Goal: Task Accomplishment & Management: Use online tool/utility

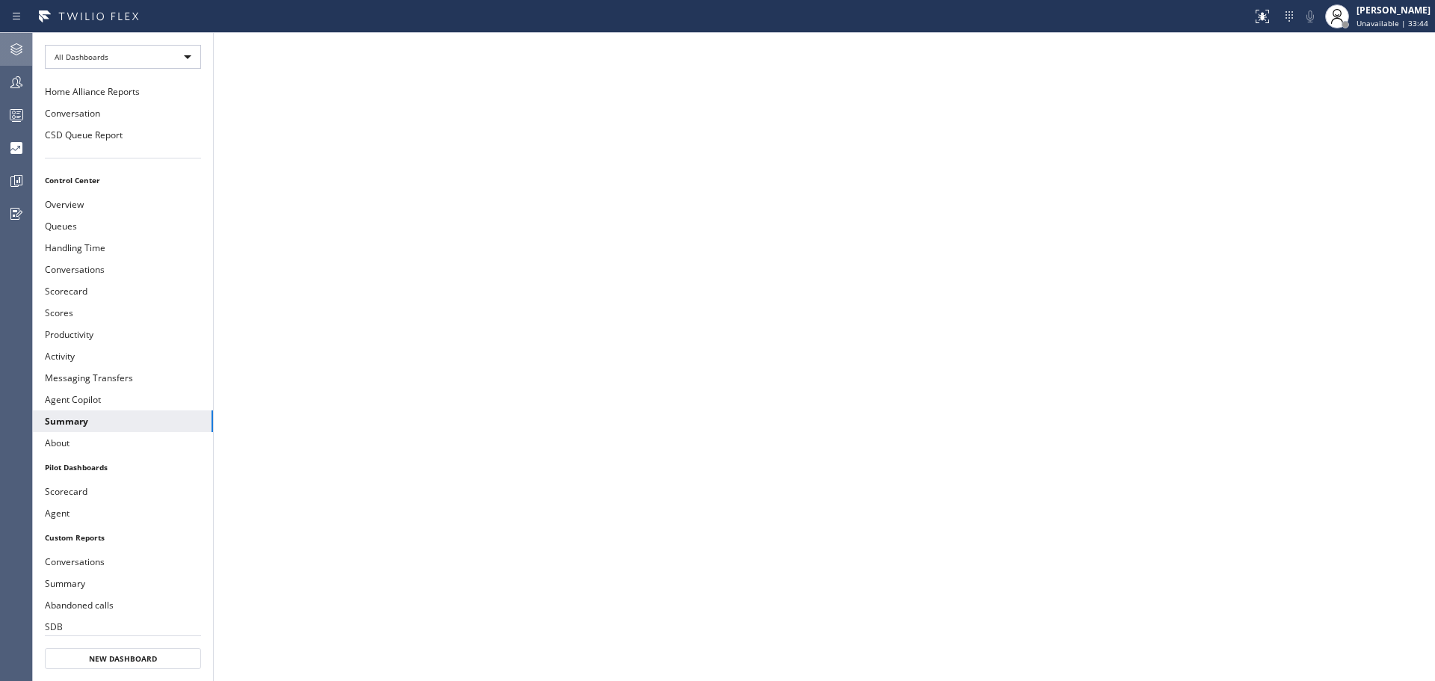
click at [10, 46] on icon at bounding box center [16, 49] width 18 height 18
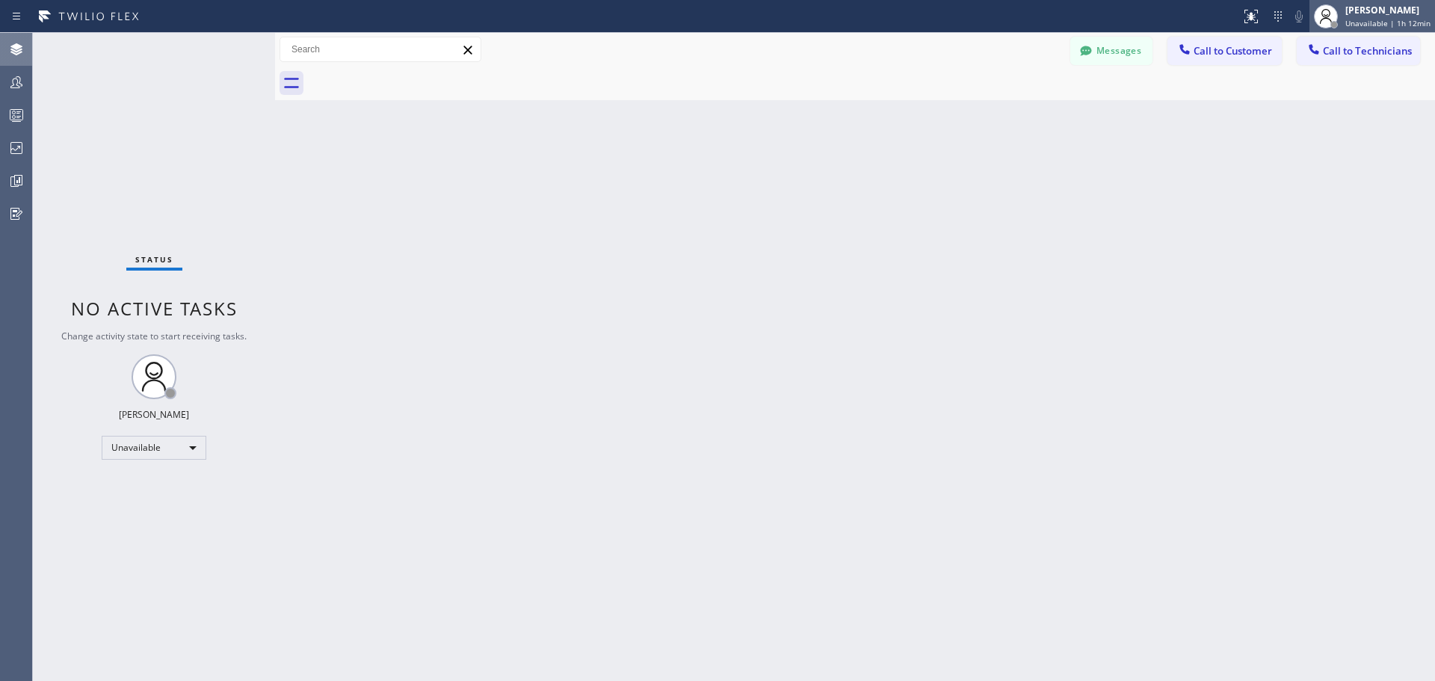
click at [1371, 16] on div "[PERSON_NAME] Unavailable | 1h 12min" at bounding box center [1388, 16] width 93 height 26
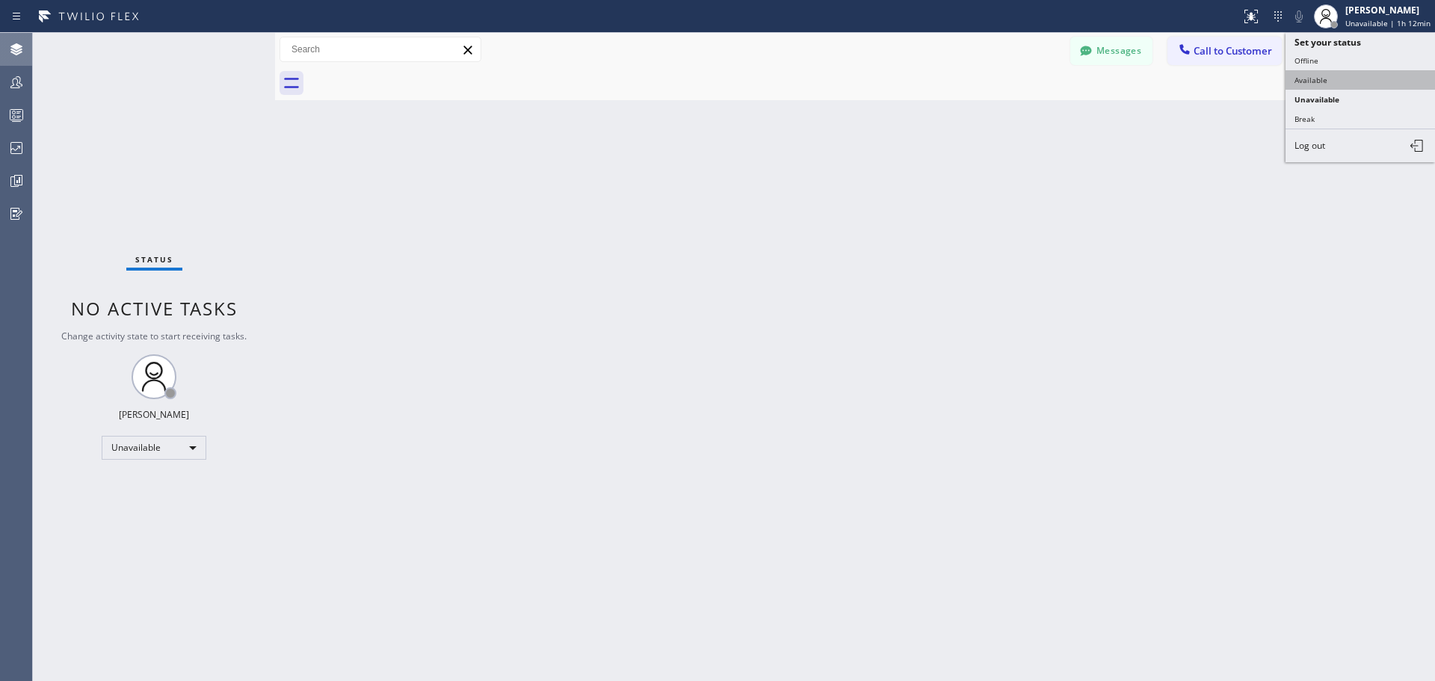
click at [1371, 88] on button "Available" at bounding box center [1359, 79] width 149 height 19
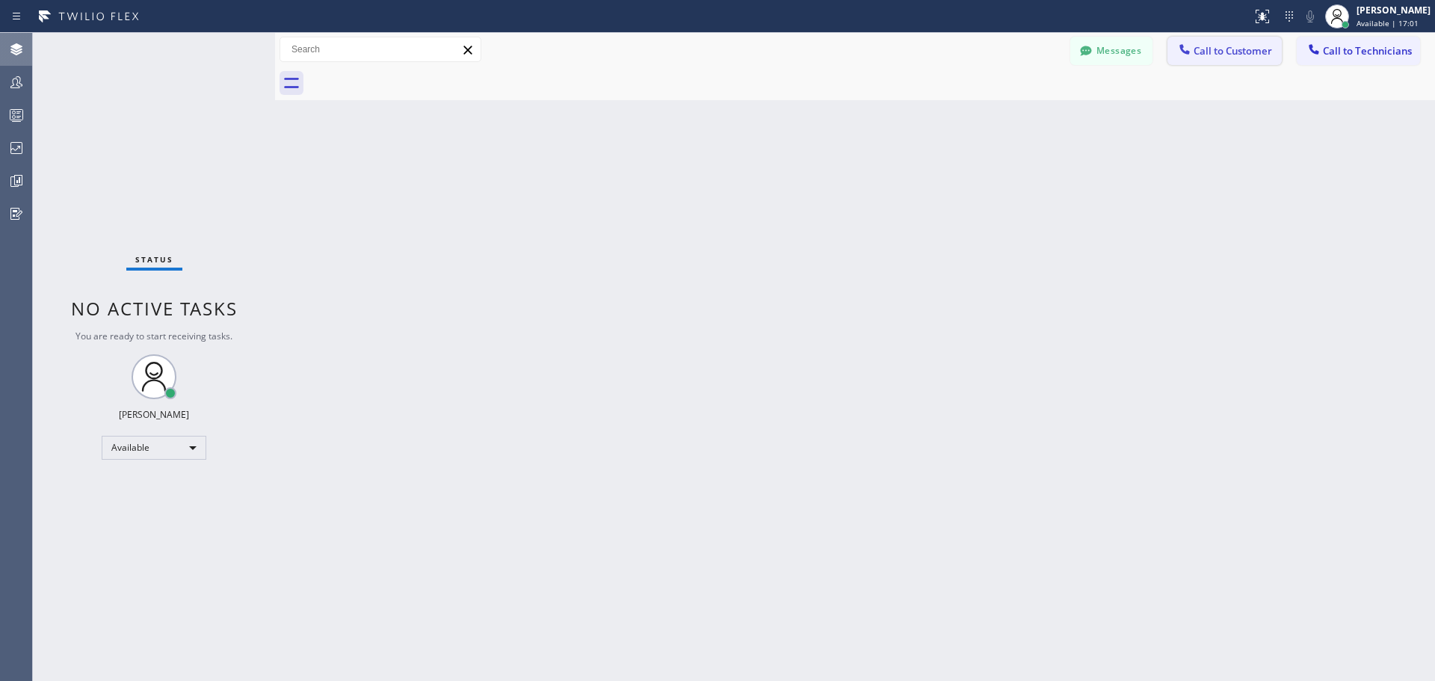
click at [1212, 64] on button "Call to Customer" at bounding box center [1224, 51] width 114 height 28
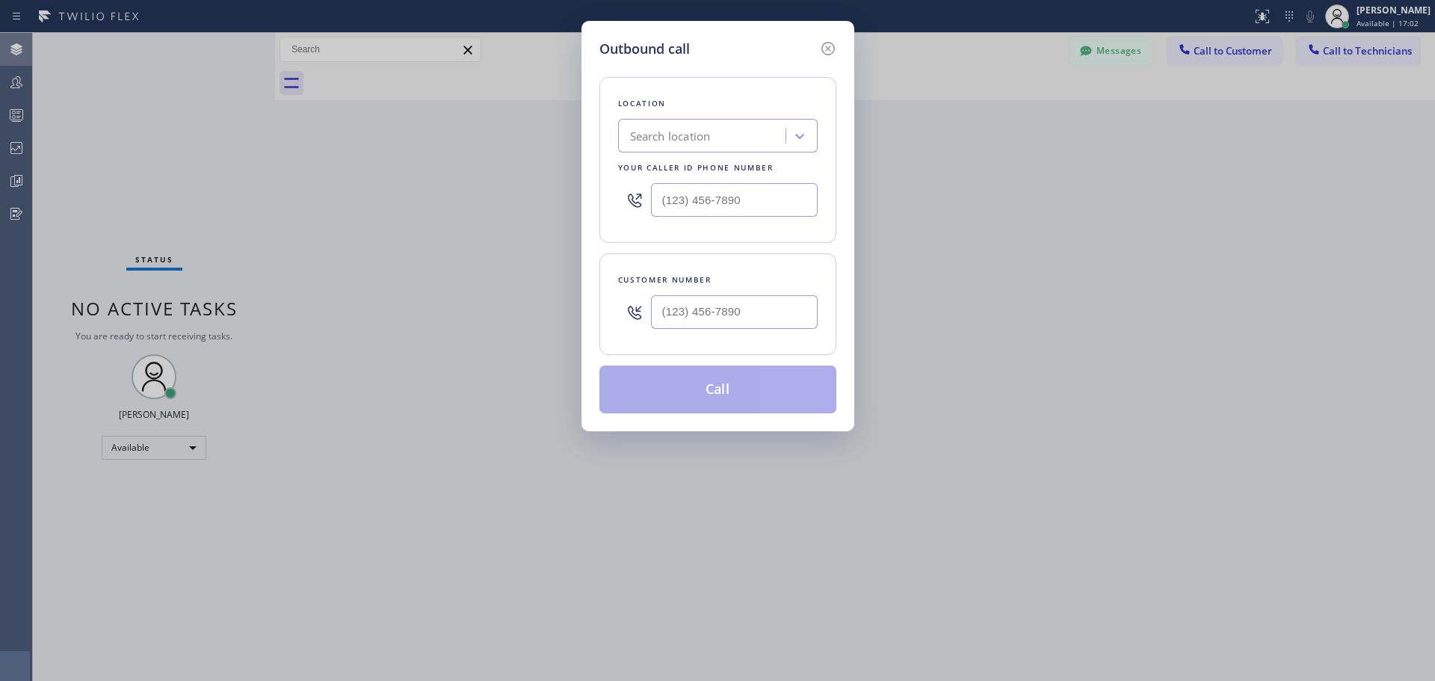
click at [691, 136] on div "Search location" at bounding box center [670, 136] width 81 height 17
type input "CSM"
click at [726, 171] on div "Home Alliance CSM" at bounding box center [718, 167] width 200 height 27
type input "[PHONE_NUMBER]"
click at [707, 319] on input "(___) ___-____" at bounding box center [734, 312] width 167 height 34
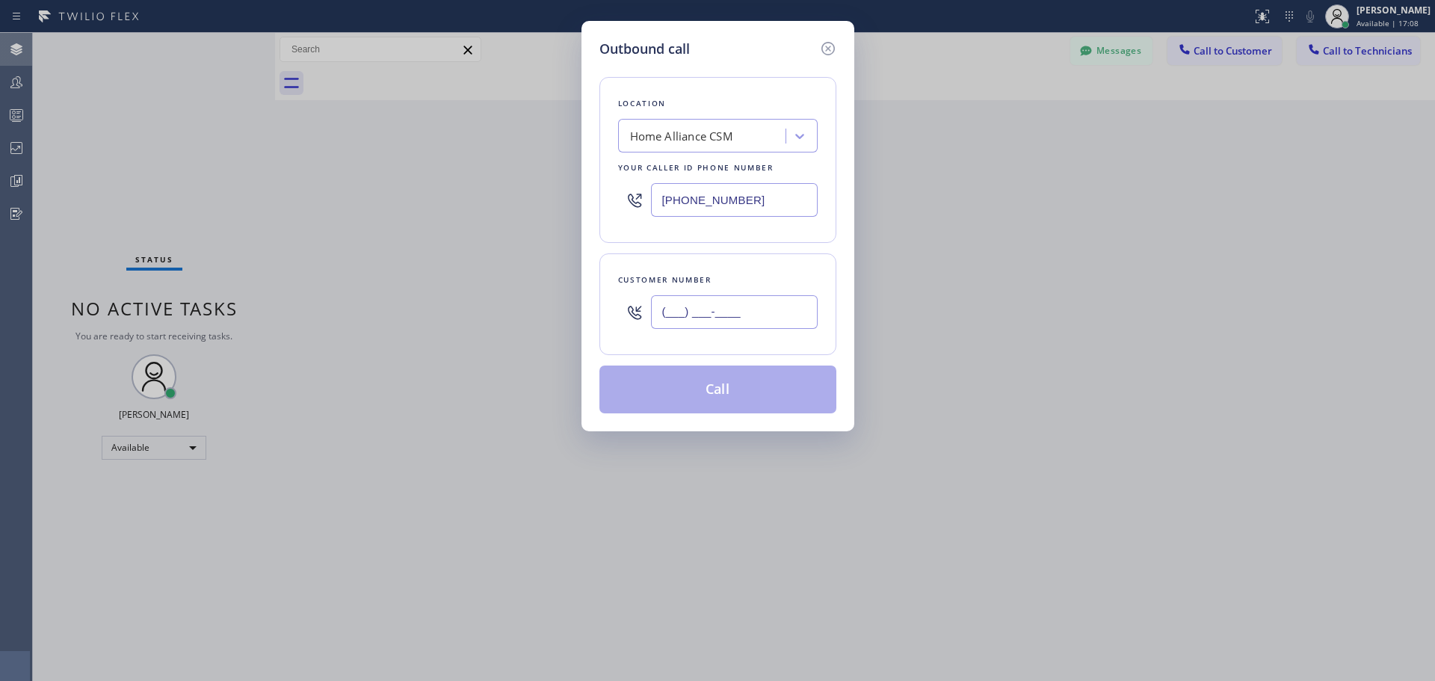
paste input "804) 641-2373"
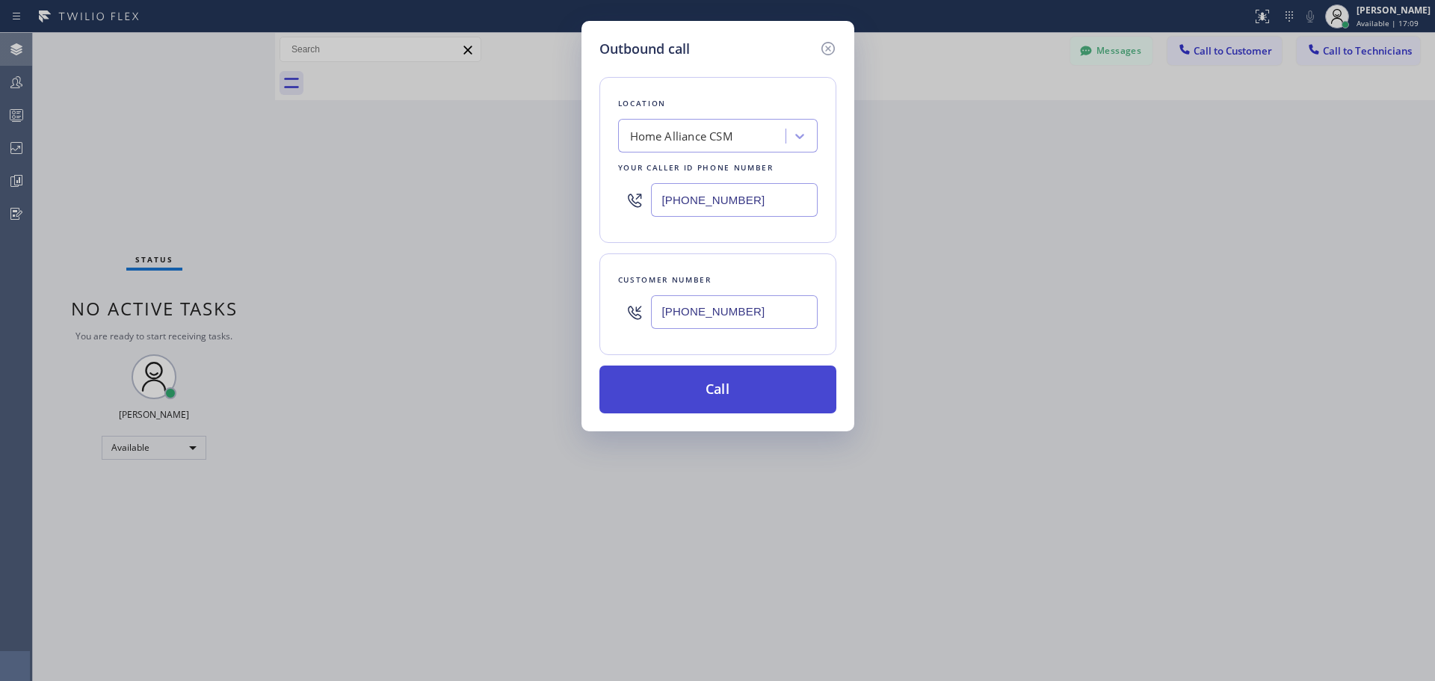
type input "[PHONE_NUMBER]"
click at [714, 396] on button "Call" at bounding box center [717, 389] width 237 height 48
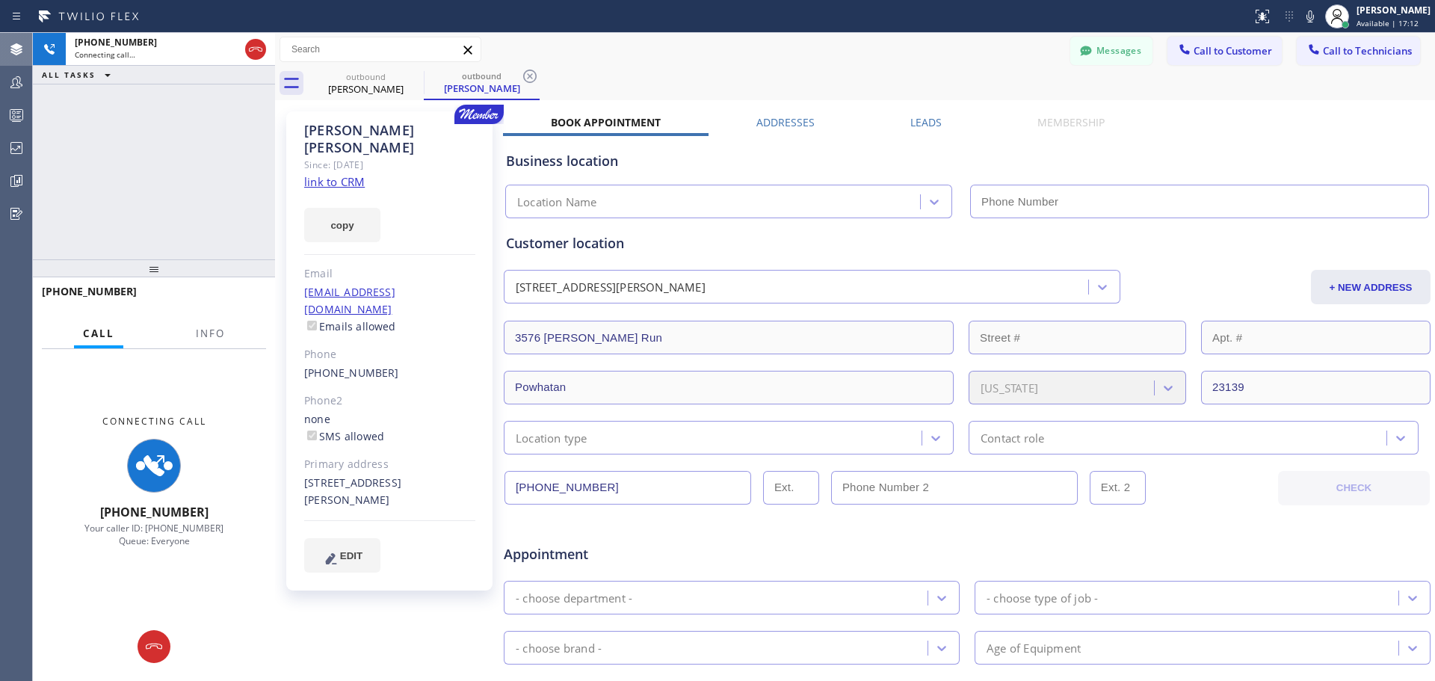
type input "[PHONE_NUMBER]"
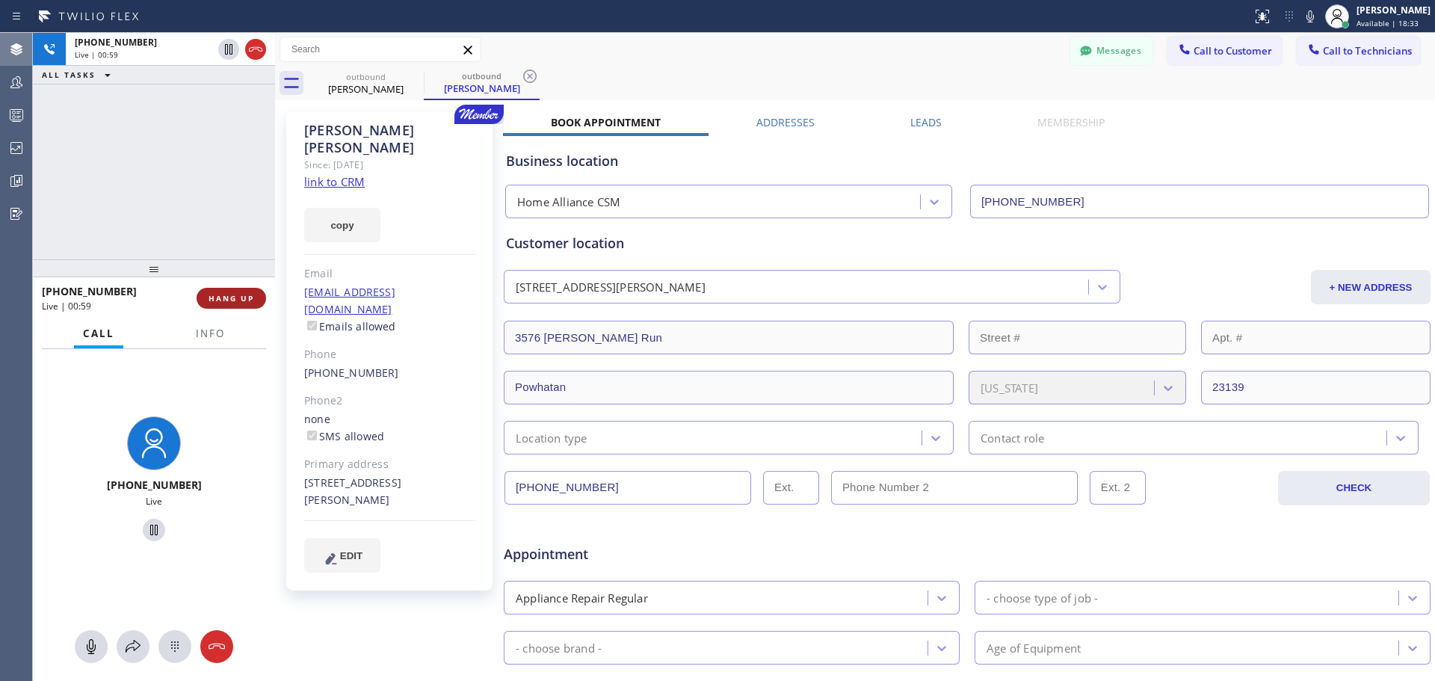
click at [225, 300] on span "HANG UP" at bounding box center [232, 298] width 46 height 10
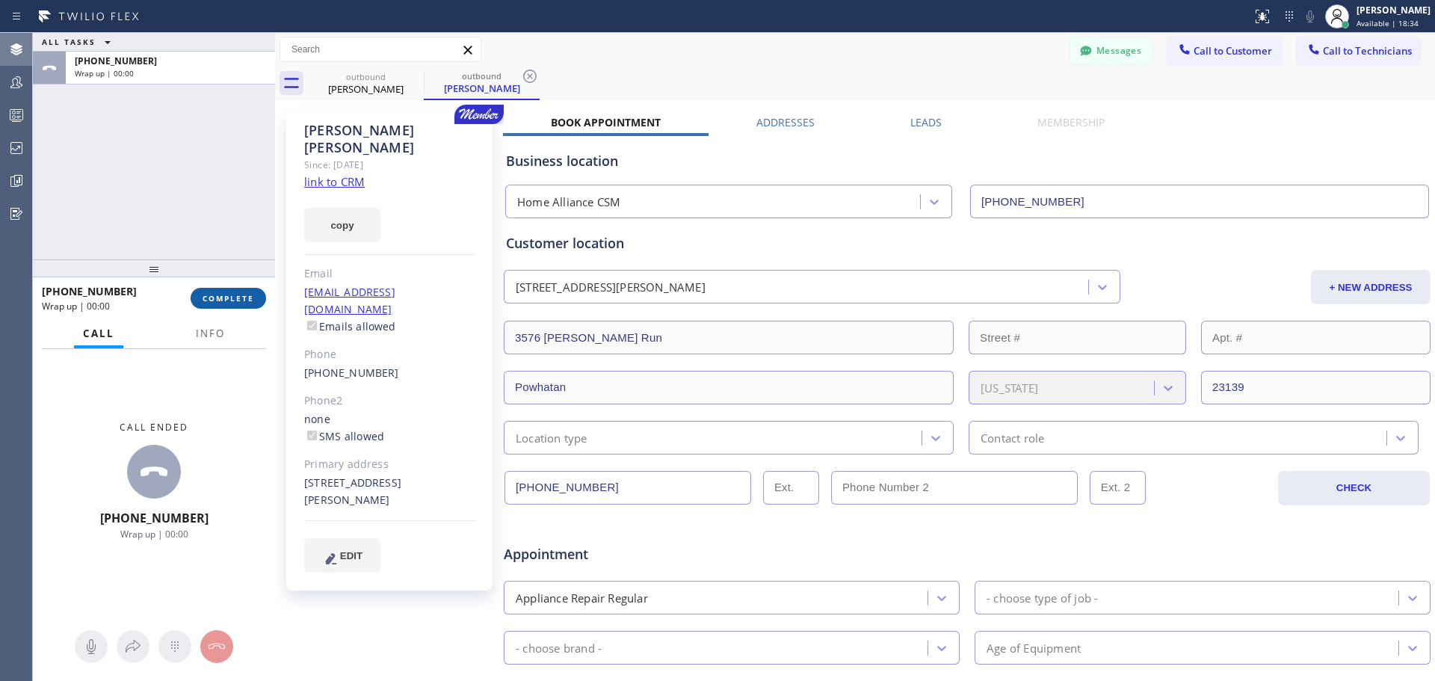
click at [220, 304] on button "COMPLETE" at bounding box center [228, 298] width 75 height 21
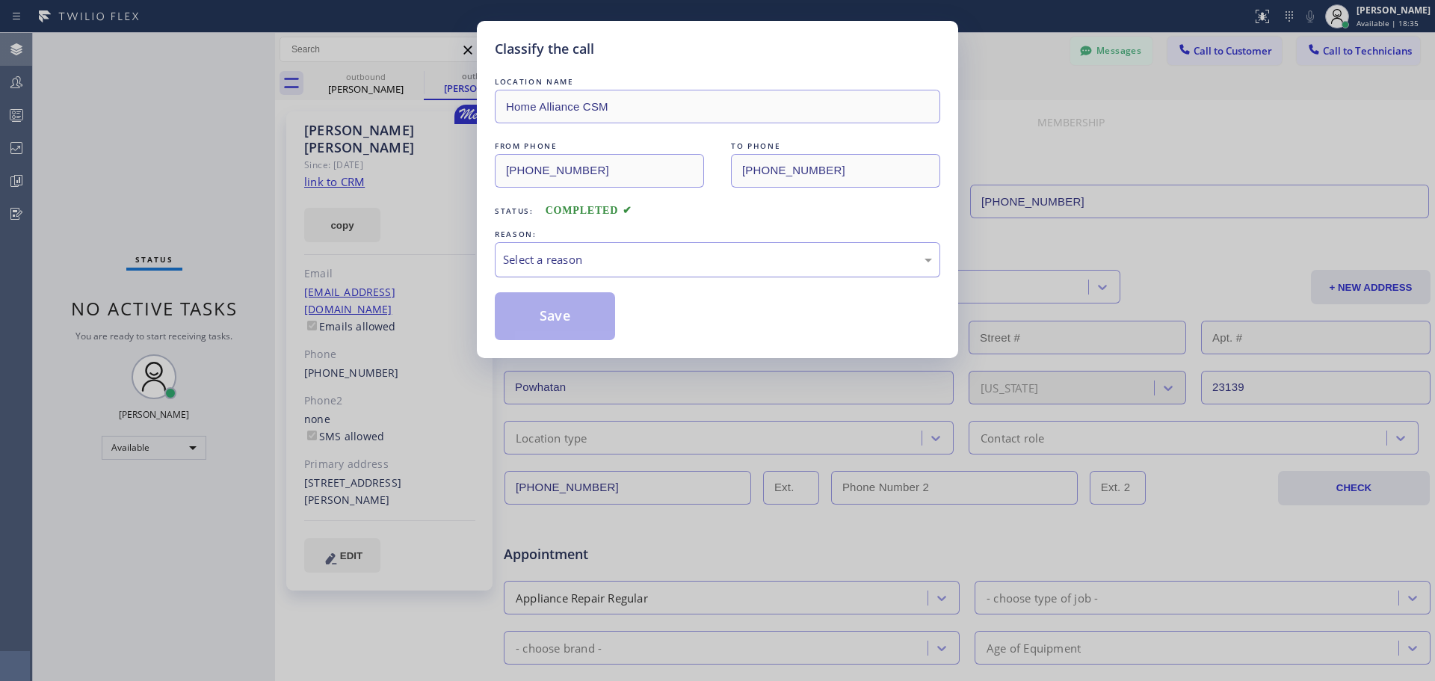
click at [659, 257] on div "Select a reason" at bounding box center [717, 259] width 429 height 17
click at [546, 311] on button "Save" at bounding box center [555, 316] width 120 height 48
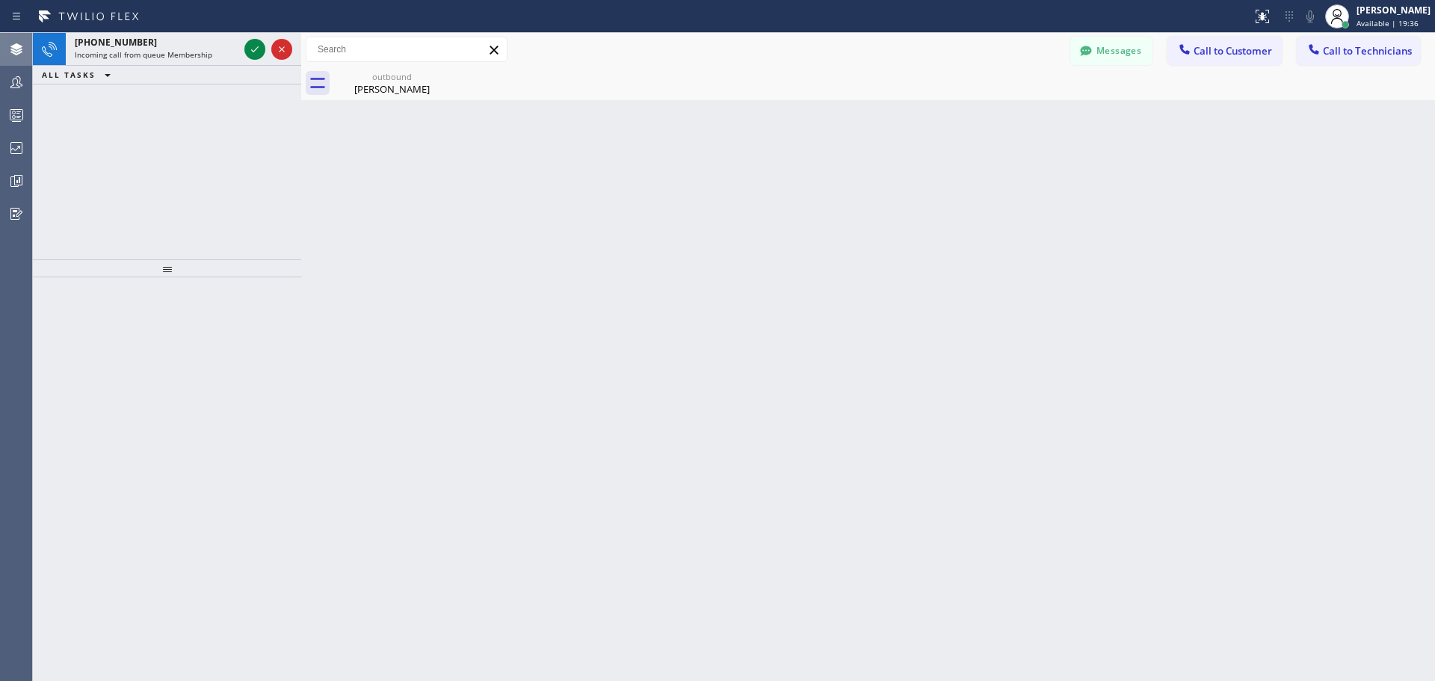
drag, startPoint x: 276, startPoint y: 52, endPoint x: 302, endPoint y: 52, distance: 26.2
click at [301, 52] on div at bounding box center [301, 357] width 0 height 648
click at [254, 52] on icon at bounding box center [255, 49] width 18 height 18
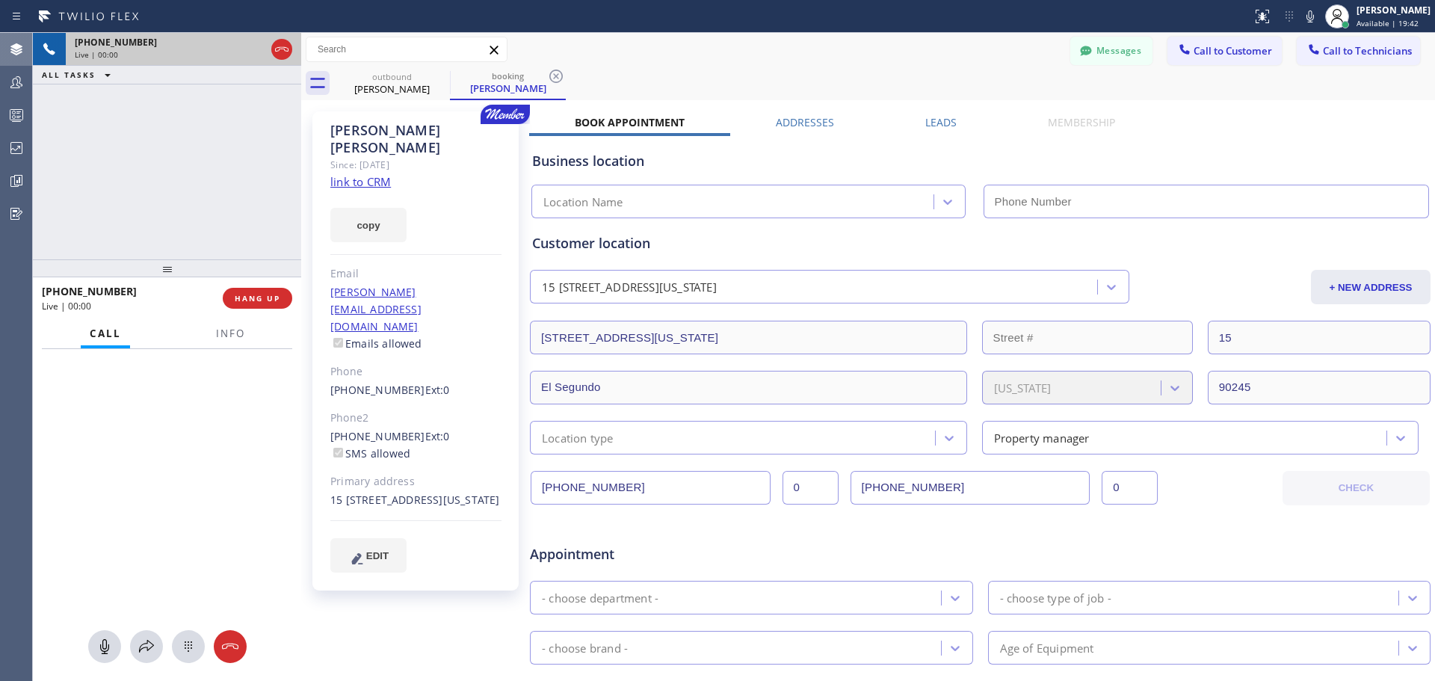
type input "[PHONE_NUMBER]"
